Goal: Information Seeking & Learning: Learn about a topic

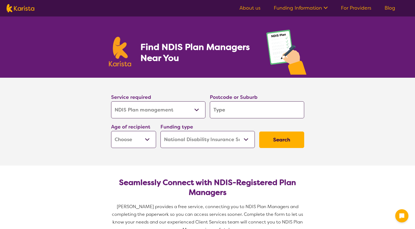
select select "NDIS Plan management"
select select "NDIS"
select select "NDIS Plan management"
select select "NDIS"
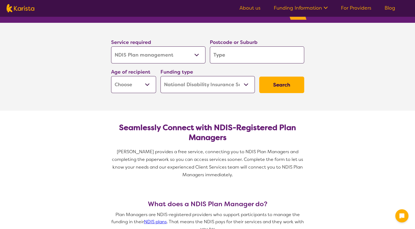
click at [237, 56] on input "search" at bounding box center [257, 54] width 94 height 17
type input "f"
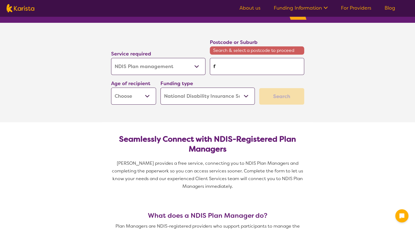
type input "fr"
type input "fra"
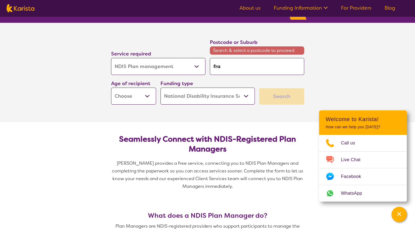
type input "[PERSON_NAME]"
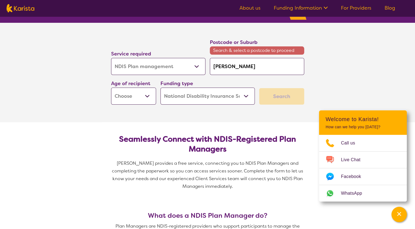
type input "[PERSON_NAME]"
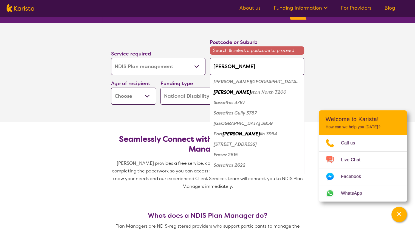
type input "frankst"
type input "franksto"
type input "frankston"
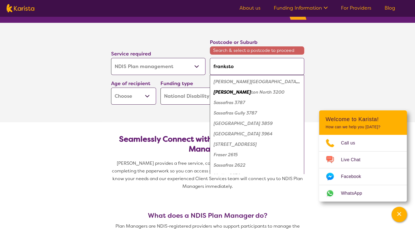
type input "frankston"
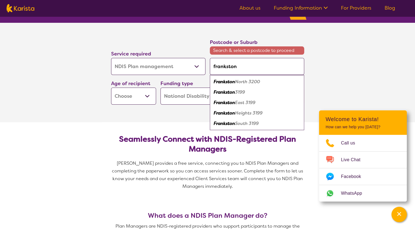
click at [234, 92] on em "Frankston" at bounding box center [224, 92] width 21 height 6
type input "3199"
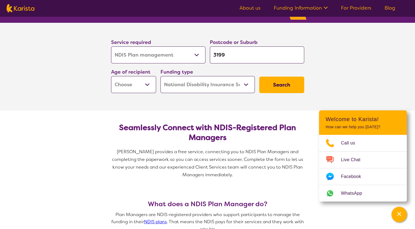
click at [285, 80] on button "Search" at bounding box center [281, 85] width 45 height 16
click at [148, 84] on select "Early Childhood - 0 to 9 Child - 10 to 11 Adolescent - 12 to 17 Adult - 18 to 6…" at bounding box center [133, 84] width 45 height 17
select select "AD"
click at [111, 76] on select "Early Childhood - 0 to 9 Child - 10 to 11 Adolescent - 12 to 17 Adult - 18 to 6…" at bounding box center [133, 84] width 45 height 17
select select "AD"
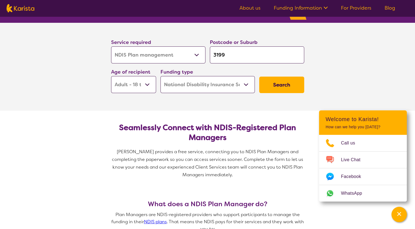
click at [281, 84] on button "Search" at bounding box center [281, 85] width 45 height 16
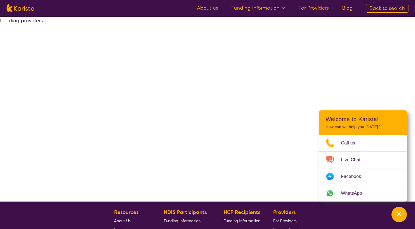
select select "by_score"
